Goal: Transaction & Acquisition: Purchase product/service

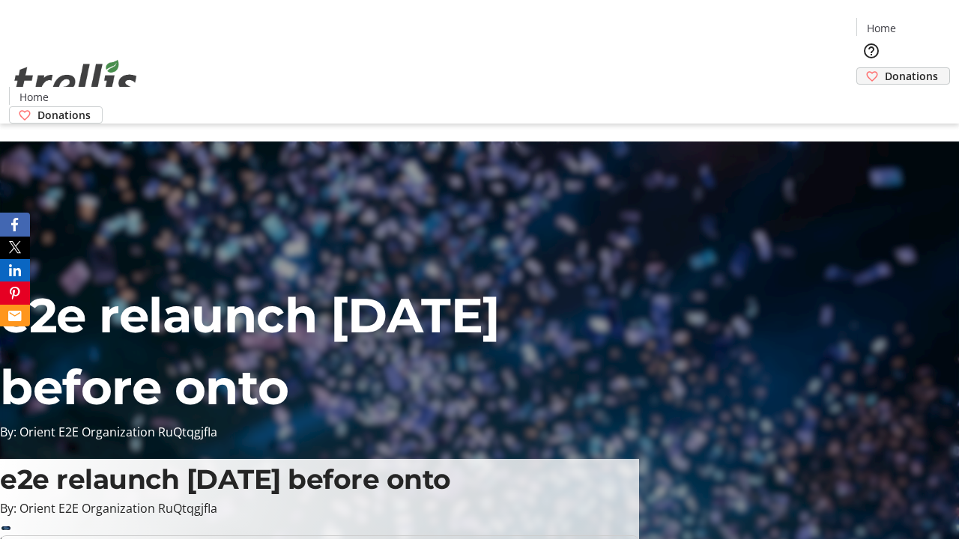
click at [885, 68] on span "Donations" at bounding box center [911, 76] width 53 height 16
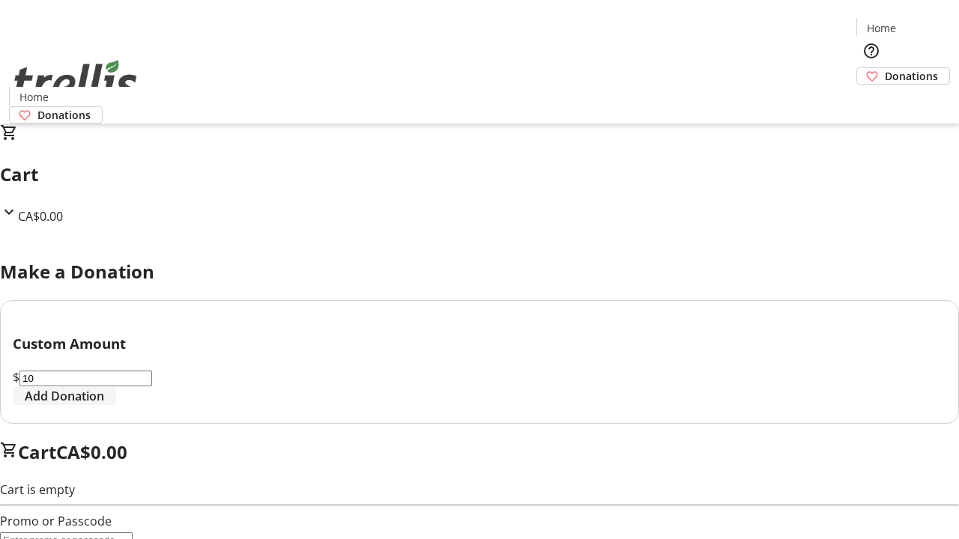
click at [104, 405] on span "Add Donation" at bounding box center [64, 396] width 79 height 18
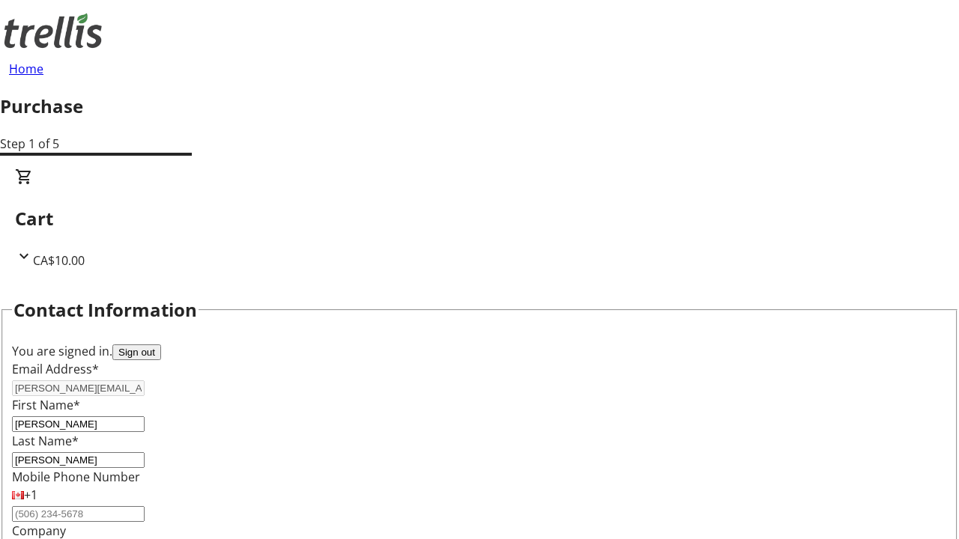
select select "CA"
type input "[STREET_ADDRESS][PERSON_NAME]"
type input "Kelowna"
select select "BC"
type input "Kelowna"
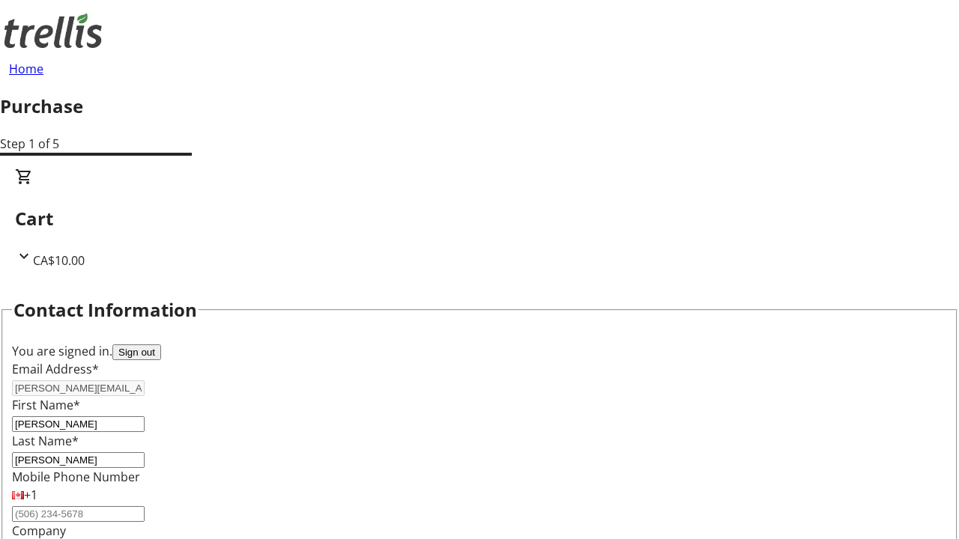
type input "V1Y 0C2"
